Goal: Task Accomplishment & Management: Complete application form

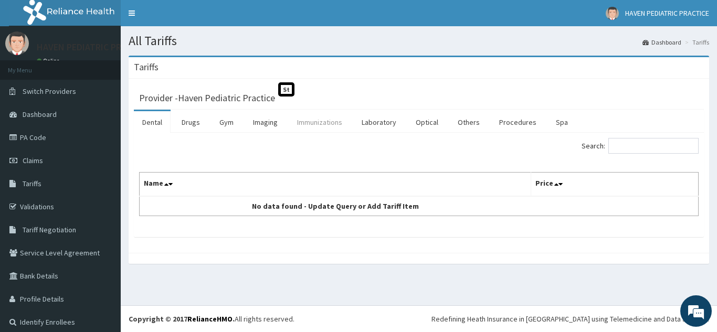
click at [311, 123] on link "Immunizations" at bounding box center [320, 122] width 62 height 22
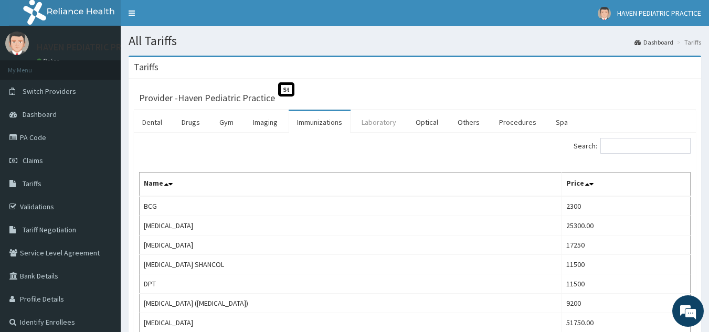
click at [376, 122] on link "Laboratory" at bounding box center [378, 122] width 51 height 22
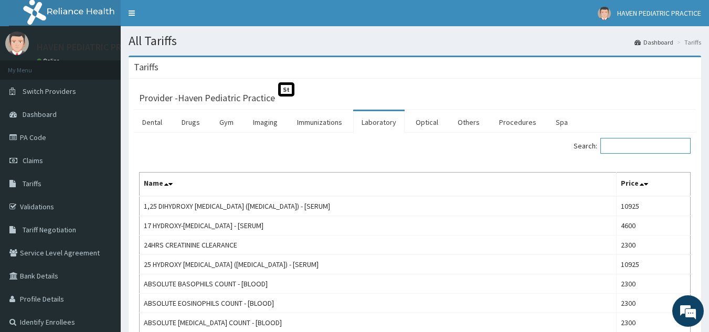
click at [655, 148] on input "Search:" at bounding box center [645, 146] width 90 height 16
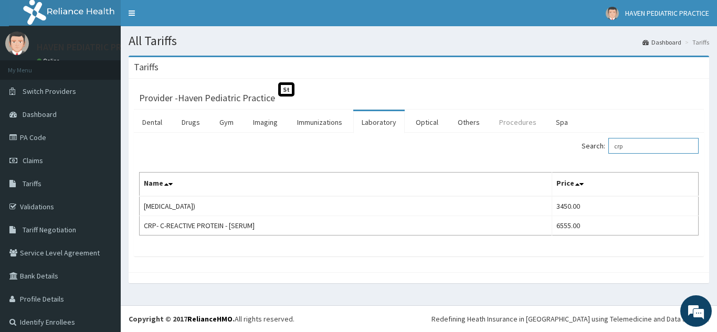
type input "crp"
click at [511, 122] on link "Procedures" at bounding box center [518, 122] width 54 height 22
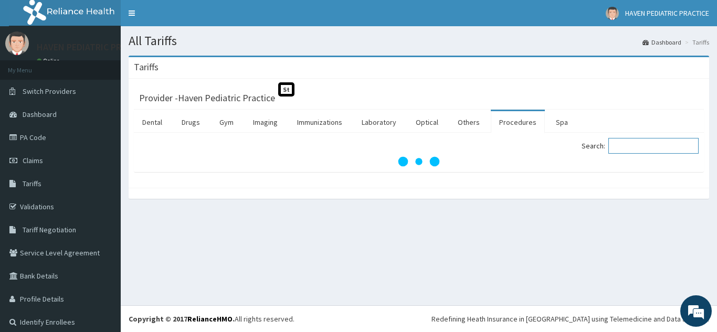
click at [654, 144] on input "Search:" at bounding box center [653, 146] width 90 height 16
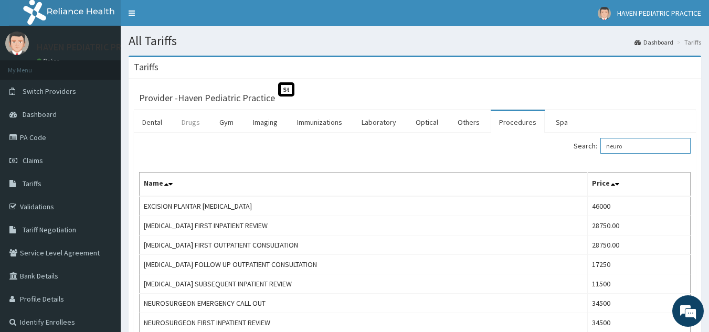
type input "neuro"
click at [186, 125] on link "Drugs" at bounding box center [190, 122] width 35 height 22
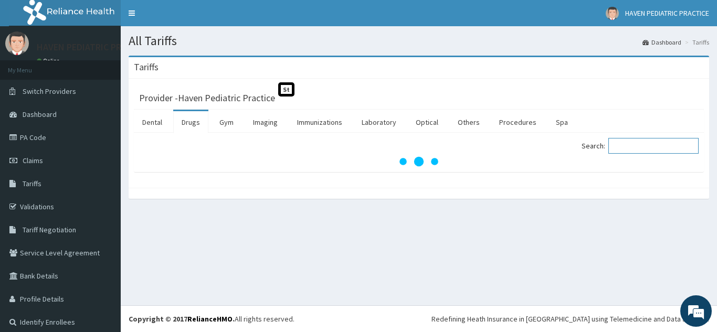
click at [630, 146] on input "Search:" at bounding box center [653, 146] width 90 height 16
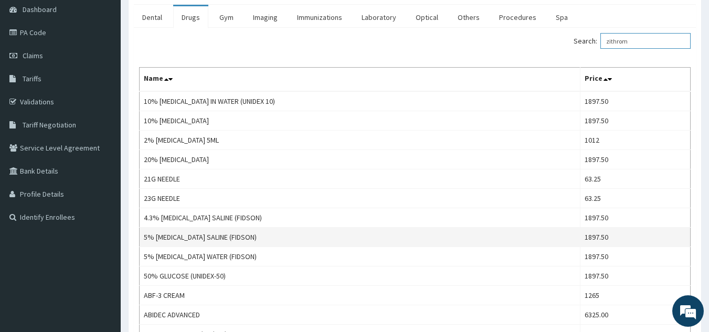
scroll to position [55, 0]
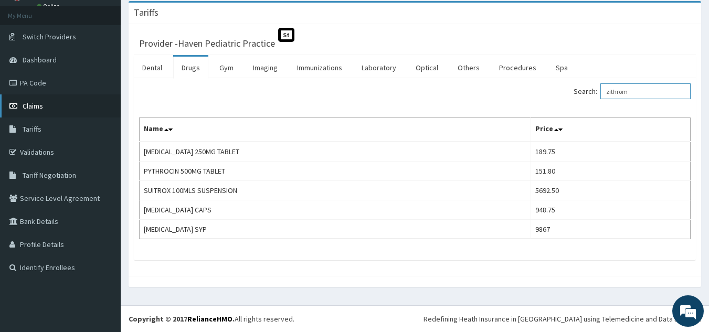
type input "zithrom"
click at [37, 99] on link "Claims" at bounding box center [60, 105] width 121 height 23
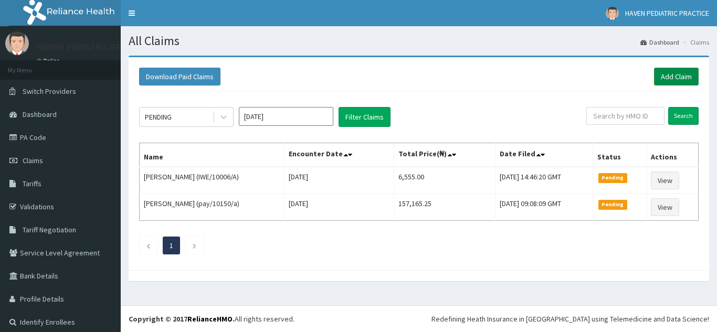
click at [661, 80] on link "Add Claim" at bounding box center [676, 77] width 45 height 18
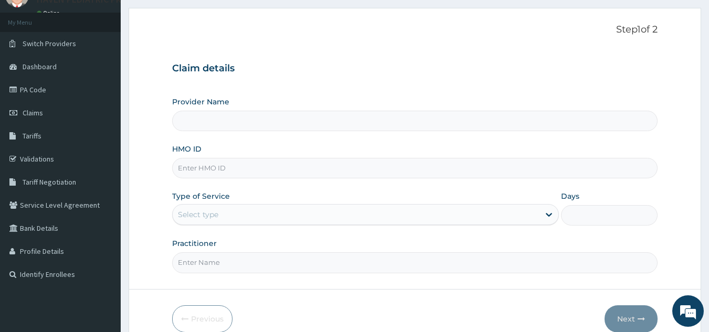
scroll to position [99, 0]
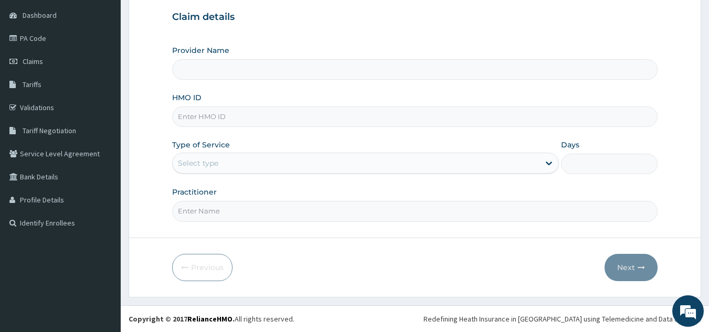
type input "Haven Pediatric Practice"
click at [288, 116] on input "HMO ID" at bounding box center [415, 117] width 486 height 20
type input "IWE/10006/A"
click at [231, 212] on input "Practitioner" at bounding box center [415, 211] width 486 height 20
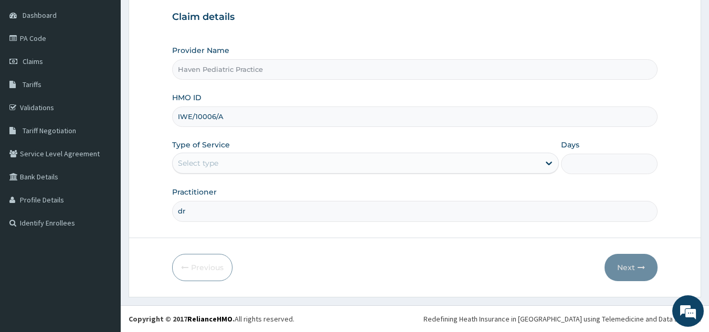
type input "d"
type input "DR. ODEDINA"
click at [516, 164] on div "Select type" at bounding box center [356, 163] width 367 height 17
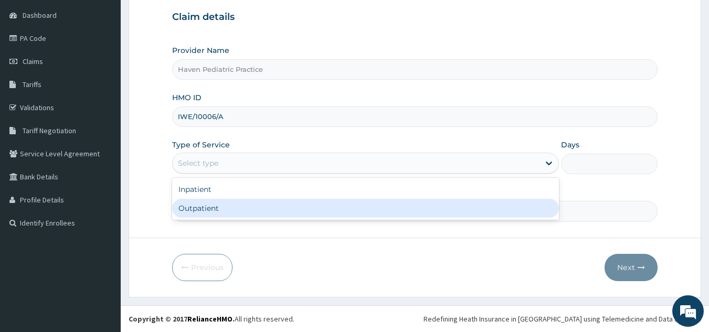
drag, startPoint x: 291, startPoint y: 213, endPoint x: 375, endPoint y: 225, distance: 85.4
click at [294, 214] on div "Outpatient" at bounding box center [365, 208] width 387 height 19
type input "1"
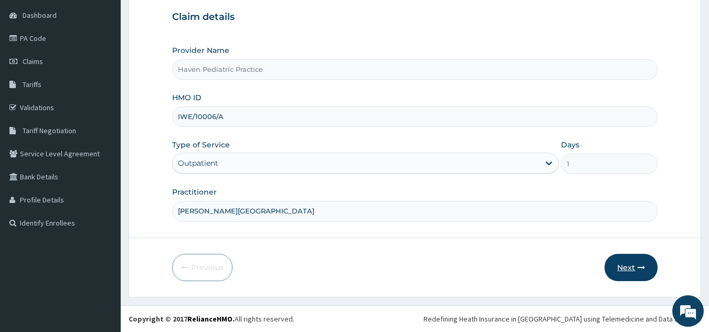
click at [630, 271] on button "Next" at bounding box center [631, 267] width 53 height 27
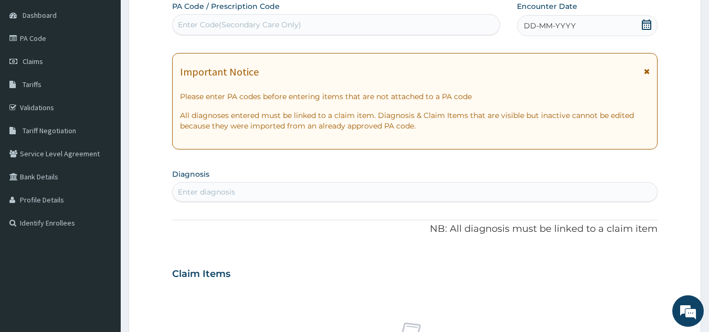
click at [292, 24] on div "Enter Code(Secondary Care Only)" at bounding box center [239, 24] width 123 height 10
paste input "PA/2801B7"
type input "PA/2801B7"
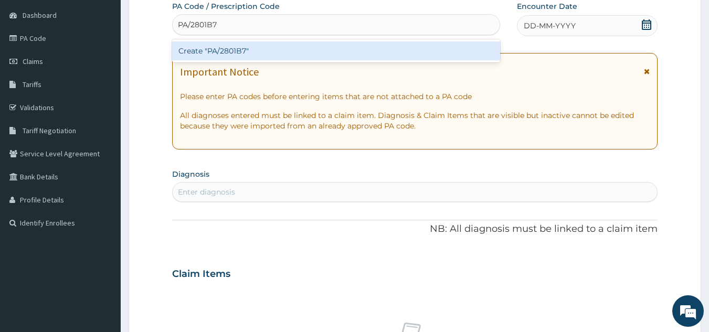
click at [289, 49] on div "Create "PA/2801B7"" at bounding box center [336, 50] width 328 height 19
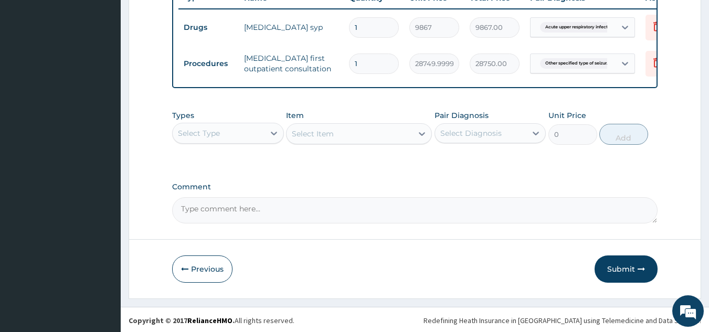
scroll to position [419, 0]
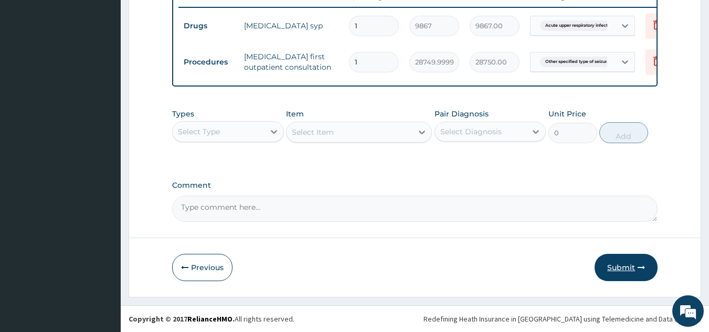
click at [611, 264] on button "Submit" at bounding box center [626, 267] width 63 height 27
